Goal: Information Seeking & Learning: Learn about a topic

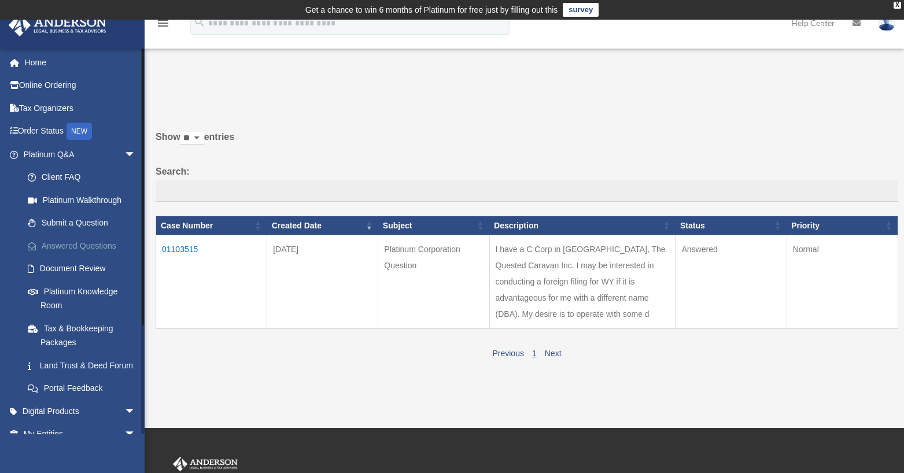
click at [91, 245] on link "Answered Questions" at bounding box center [84, 245] width 137 height 23
click at [68, 222] on link "Submit a Question" at bounding box center [84, 223] width 137 height 23
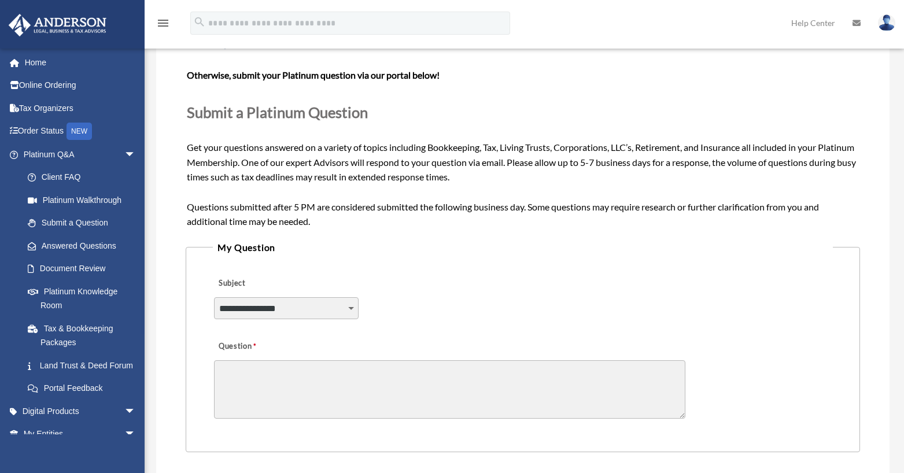
scroll to position [58, 0]
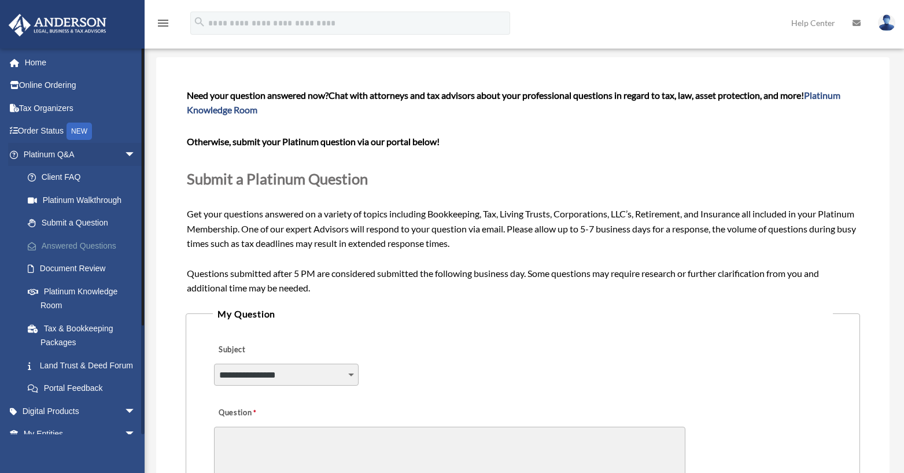
click at [65, 242] on link "Answered Questions" at bounding box center [84, 245] width 137 height 23
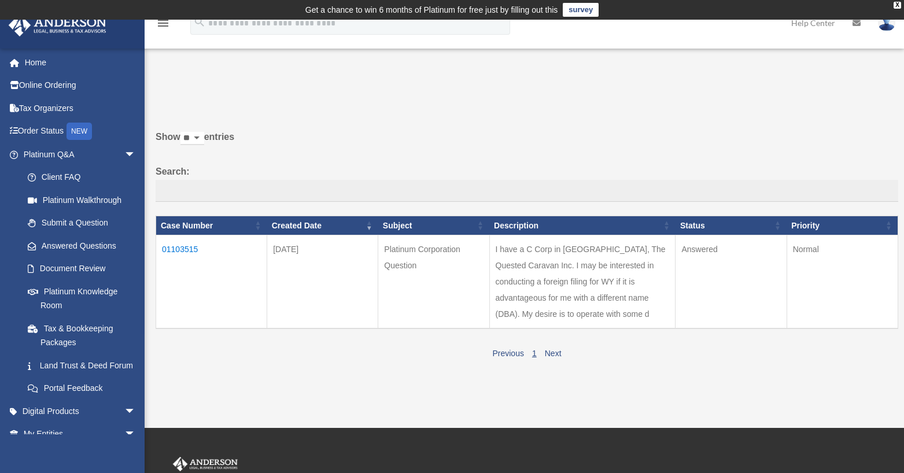
click at [183, 247] on td "01103515" at bounding box center [211, 283] width 111 height 94
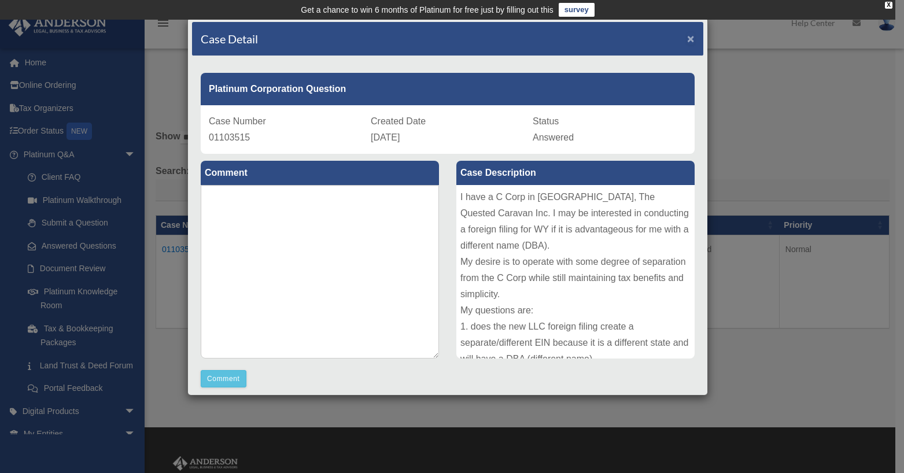
click at [687, 38] on span "×" at bounding box center [691, 38] width 8 height 13
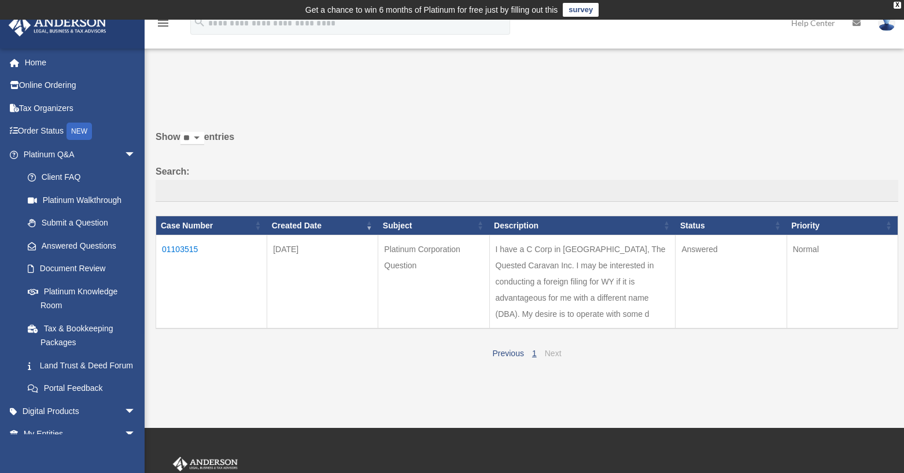
click at [551, 358] on link "Next" at bounding box center [553, 353] width 17 height 9
click at [634, 428] on div "Past Questions & Answers thequestedcaravaninc@gmail.com Sign Out thequestedcara…" at bounding box center [452, 224] width 904 height 409
click at [175, 247] on td "01103515" at bounding box center [211, 283] width 111 height 94
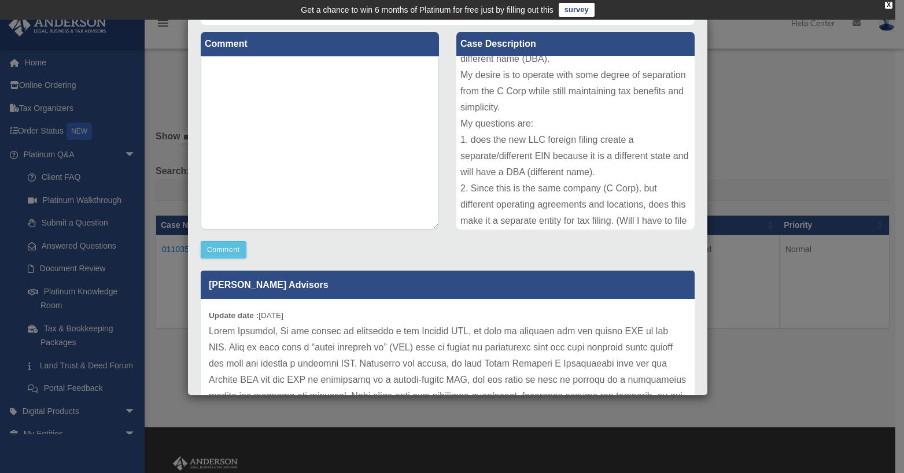
scroll to position [78, 0]
